Goal: Check status: Check status

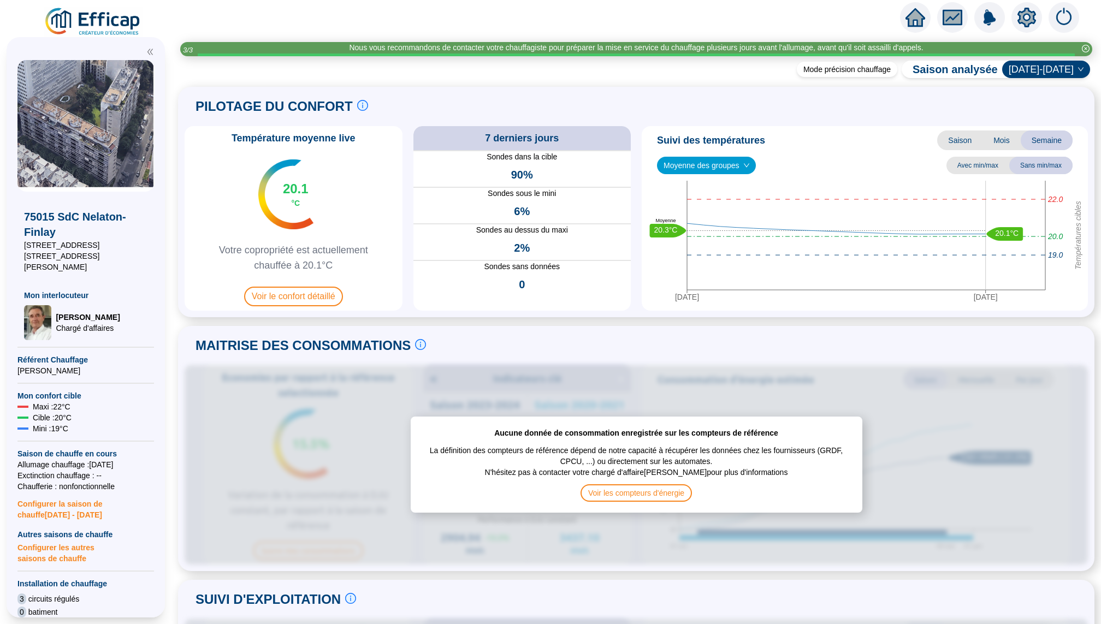
click at [918, 19] on icon "home" at bounding box center [915, 17] width 20 height 15
